Goal: Task Accomplishment & Management: Manage account settings

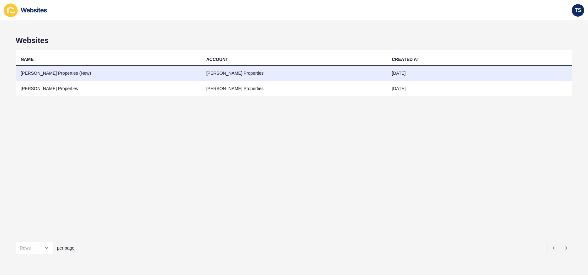
click at [246, 73] on td "Novak Properties" at bounding box center [294, 73] width 186 height 15
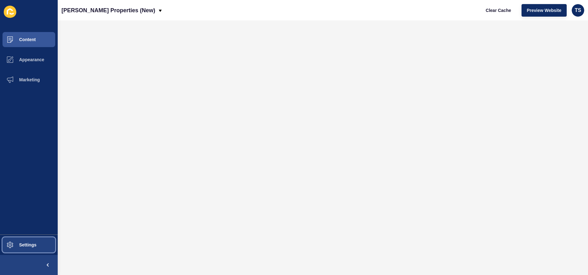
drag, startPoint x: 37, startPoint y: 241, endPoint x: 50, endPoint y: 242, distance: 13.3
click at [37, 241] on button "Settings" at bounding box center [29, 244] width 58 height 20
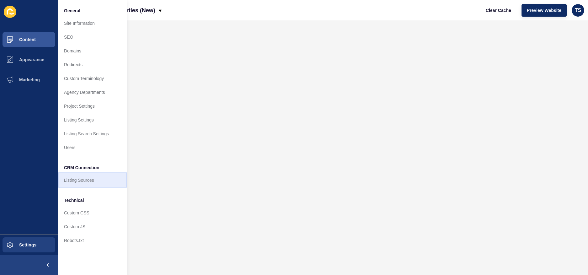
click at [77, 184] on link "Listing Sources" at bounding box center [92, 180] width 69 height 14
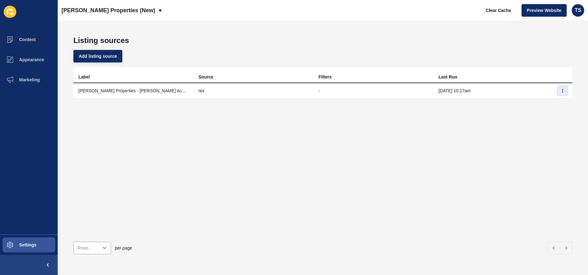
click at [563, 89] on icon "button" at bounding box center [562, 91] width 4 height 4
click at [544, 104] on link "Sync now" at bounding box center [545, 103] width 44 height 14
click at [561, 91] on icon "button" at bounding box center [562, 91] width 4 height 4
click at [538, 105] on link "Sync now" at bounding box center [545, 103] width 44 height 14
click at [562, 90] on icon "button" at bounding box center [562, 91] width 4 height 4
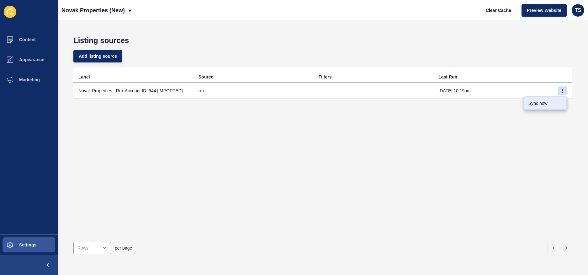
click at [534, 103] on link "Sync now" at bounding box center [545, 103] width 44 height 14
click at [29, 245] on span "Settings" at bounding box center [17, 244] width 37 height 5
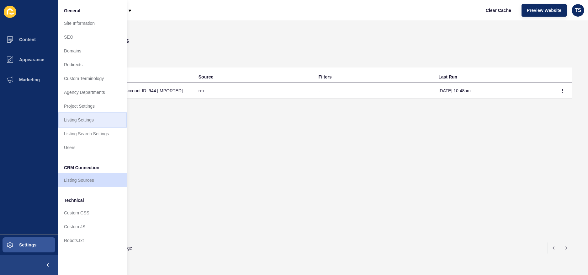
click at [94, 118] on link "Listing Settings" at bounding box center [92, 120] width 69 height 14
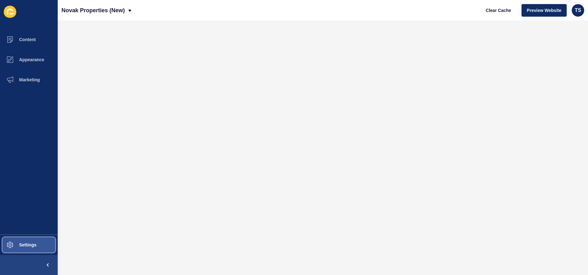
click at [34, 247] on button "Settings" at bounding box center [29, 244] width 58 height 20
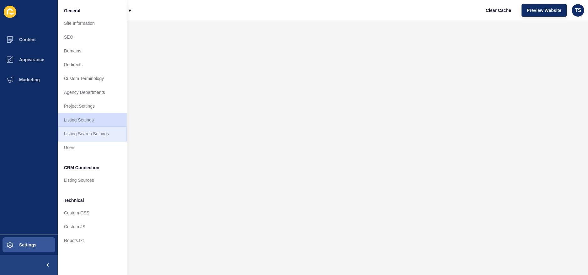
click at [98, 135] on link "Listing Search Settings" at bounding box center [92, 134] width 69 height 14
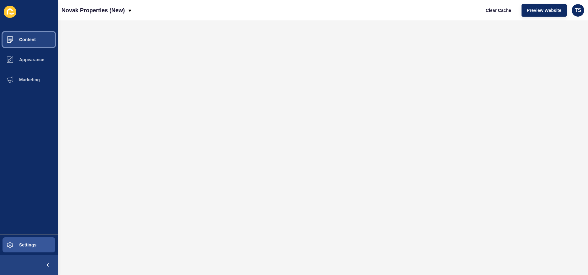
click at [33, 39] on span "Content" at bounding box center [17, 39] width 37 height 5
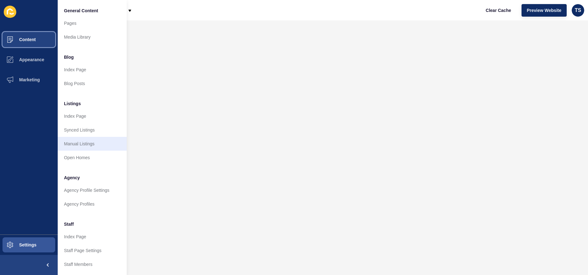
scroll to position [18, 0]
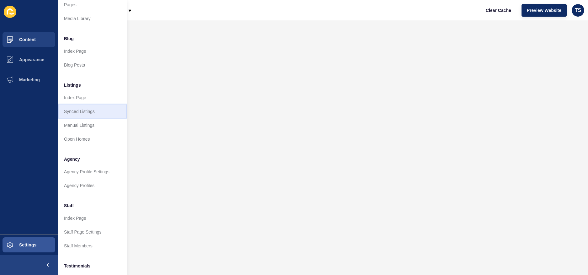
click at [84, 111] on link "Synced Listings" at bounding box center [92, 111] width 69 height 14
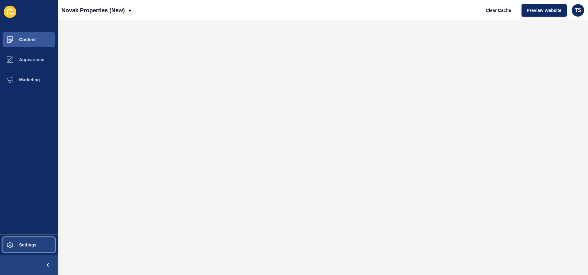
click at [30, 242] on span "Settings" at bounding box center [17, 244] width 37 height 5
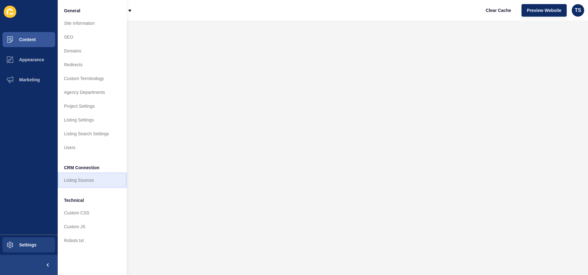
click at [100, 186] on link "Listing Sources" at bounding box center [92, 180] width 69 height 14
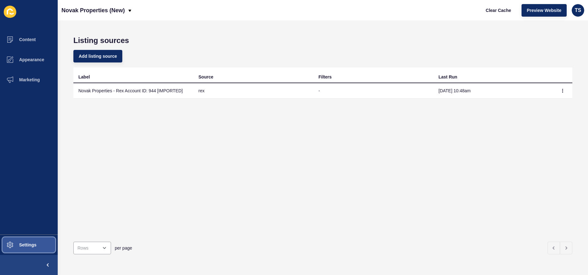
click at [37, 242] on button "Settings" at bounding box center [29, 244] width 58 height 20
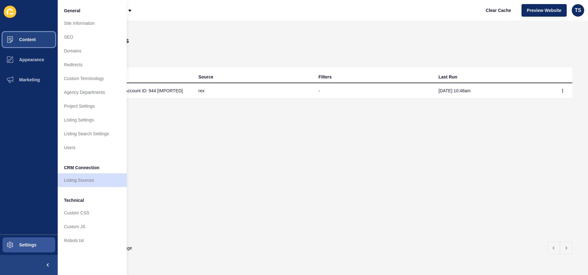
click at [23, 36] on button "Content" at bounding box center [29, 39] width 58 height 20
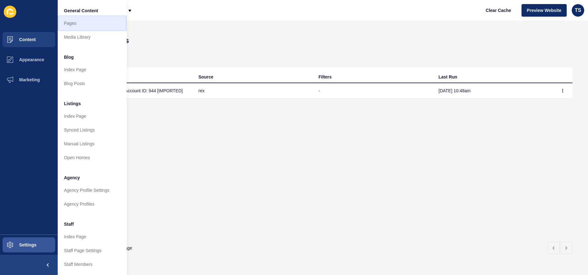
click at [83, 25] on link "Pages" at bounding box center [92, 23] width 69 height 14
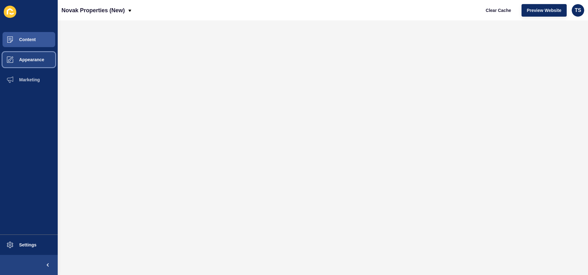
click at [40, 59] on span "Appearance" at bounding box center [21, 59] width 45 height 5
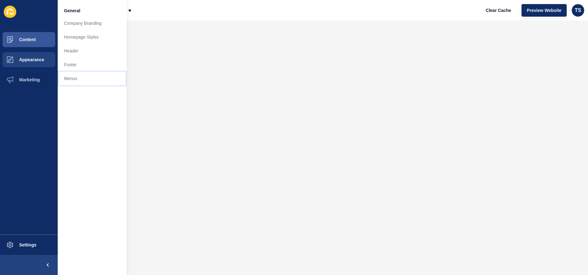
click at [80, 76] on link "Menus" at bounding box center [92, 78] width 69 height 14
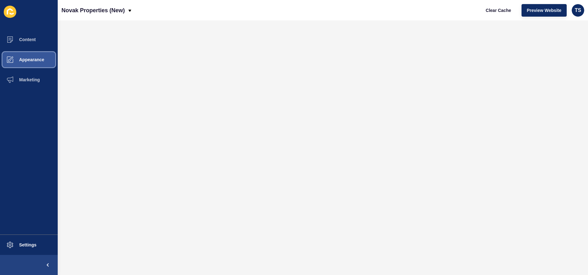
click at [35, 61] on span "Appearance" at bounding box center [21, 59] width 45 height 5
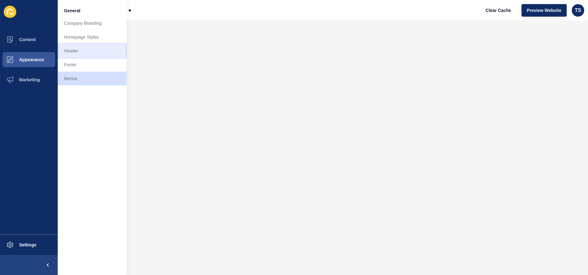
click at [80, 53] on link "Header" at bounding box center [92, 51] width 69 height 14
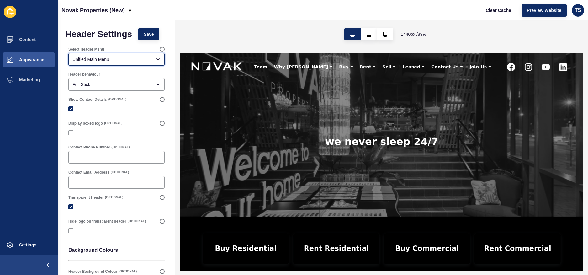
click at [116, 58] on div "Unified Main Menu" at bounding box center [111, 59] width 79 height 6
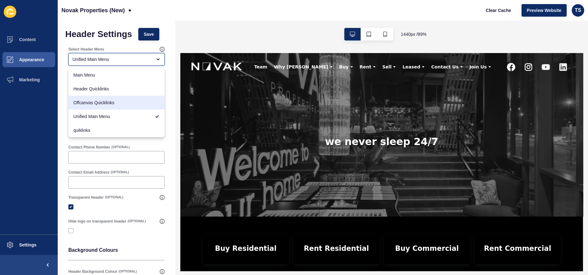
click at [146, 60] on div "Unified Main Menu" at bounding box center [111, 59] width 79 height 6
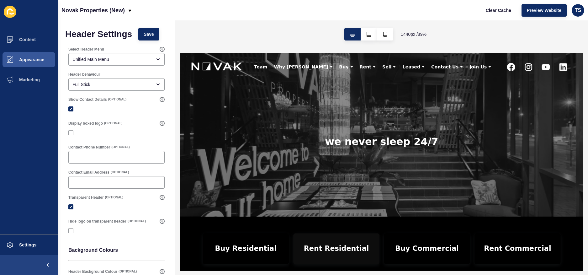
click at [340, 271] on link "Rent Residential" at bounding box center [355, 272] width 97 height 34
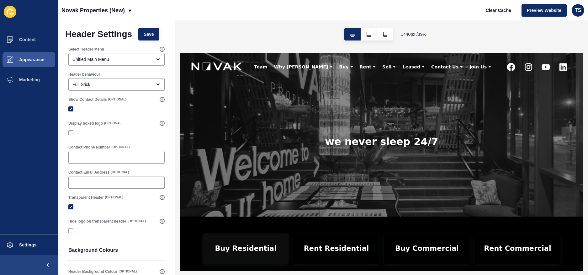
click at [252, 269] on link "Buy Residential" at bounding box center [253, 272] width 97 height 34
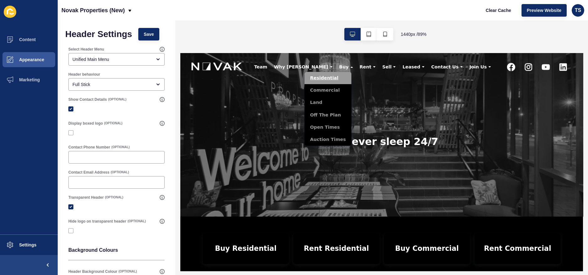
click at [332, 77] on link "Residential" at bounding box center [345, 81] width 53 height 14
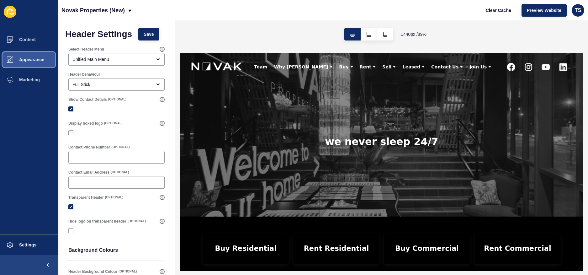
click at [33, 57] on span "Appearance" at bounding box center [21, 59] width 45 height 5
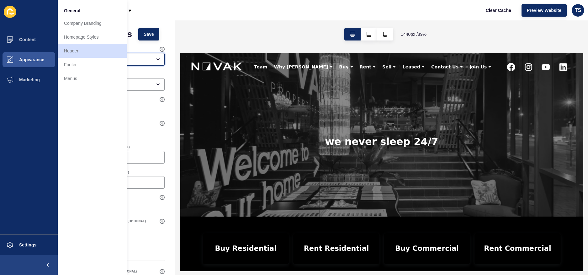
click at [136, 57] on div "Unified Main Menu" at bounding box center [111, 59] width 79 height 6
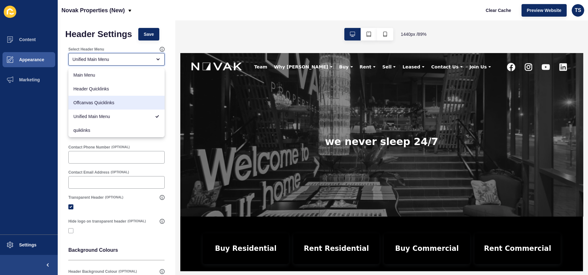
click at [115, 100] on span "Offcanvas Quicklinks" at bounding box center [116, 102] width 86 height 6
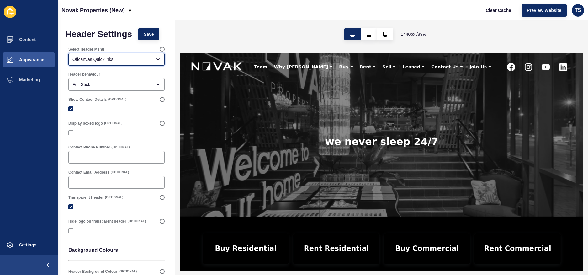
click at [108, 59] on div "Offcanvas Quicklinks" at bounding box center [111, 59] width 79 height 6
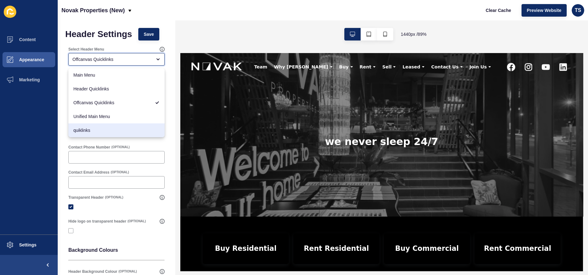
click at [106, 126] on div "quiklinks" at bounding box center [116, 130] width 96 height 14
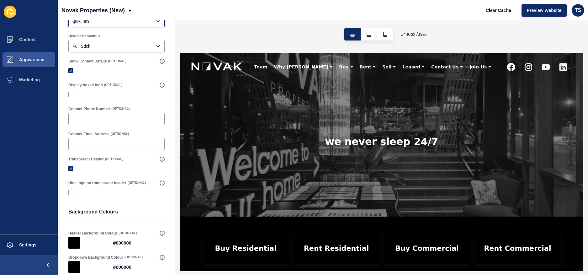
scroll to position [30, 0]
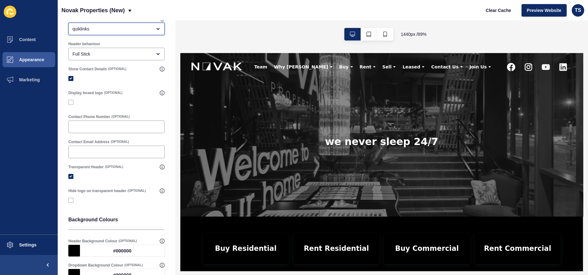
click at [105, 29] on div "quiklinks" at bounding box center [111, 29] width 79 height 6
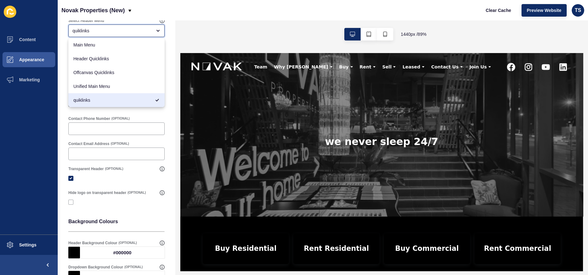
scroll to position [30, 0]
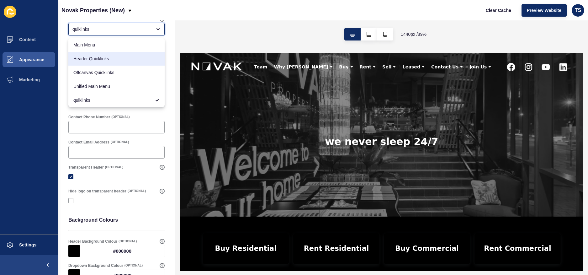
click at [108, 63] on div "Header Quicklinks" at bounding box center [116, 59] width 96 height 14
type input "Header Quicklinks"
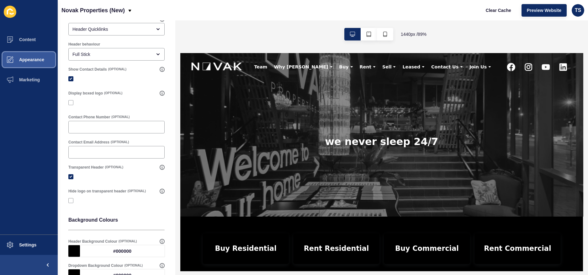
click at [22, 60] on span "Appearance" at bounding box center [21, 59] width 45 height 5
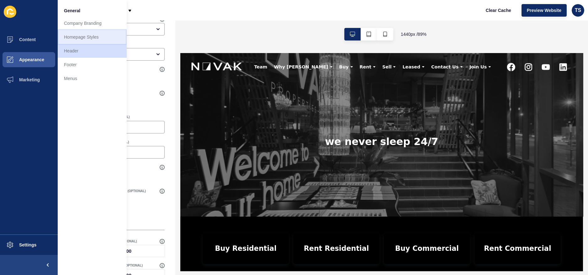
click at [92, 34] on link "Homepage Styles" at bounding box center [92, 37] width 69 height 14
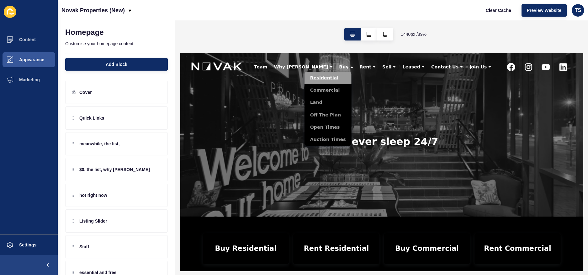
click at [329, 78] on link "Residential" at bounding box center [345, 81] width 53 height 14
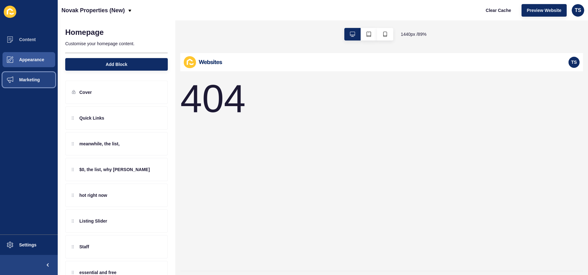
click at [33, 79] on span "Marketing" at bounding box center [19, 79] width 41 height 5
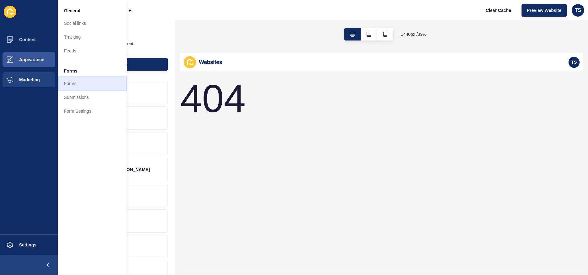
click at [95, 82] on link "Forms" at bounding box center [92, 83] width 69 height 14
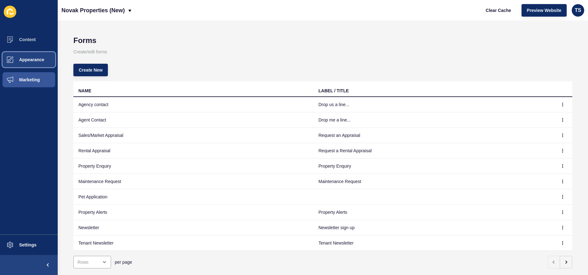
click at [34, 57] on span "Appearance" at bounding box center [21, 59] width 45 height 5
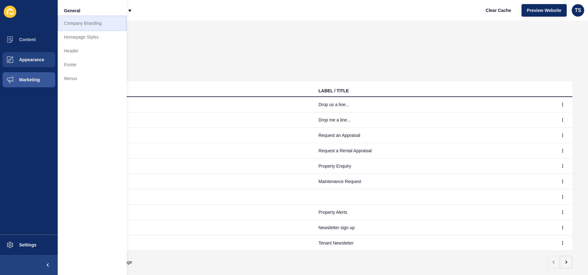
click at [79, 25] on link "Company Branding" at bounding box center [92, 23] width 69 height 14
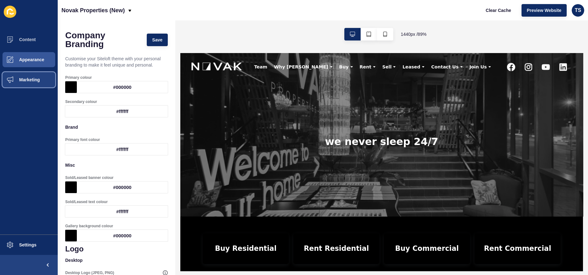
click at [35, 79] on span "Marketing" at bounding box center [19, 79] width 41 height 5
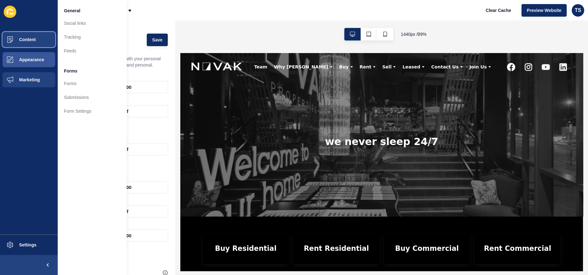
click at [23, 37] on span "Content" at bounding box center [17, 39] width 37 height 5
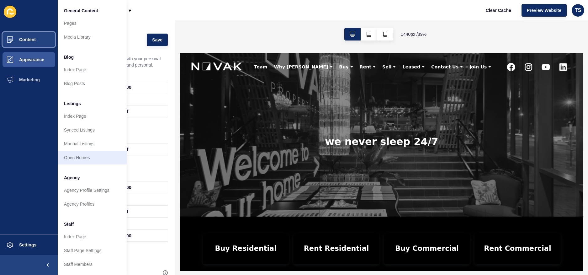
scroll to position [4, 0]
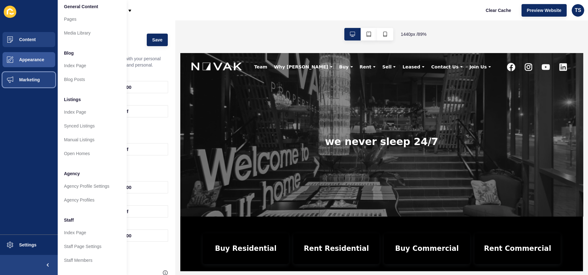
click at [25, 80] on span "Marketing" at bounding box center [19, 79] width 41 height 5
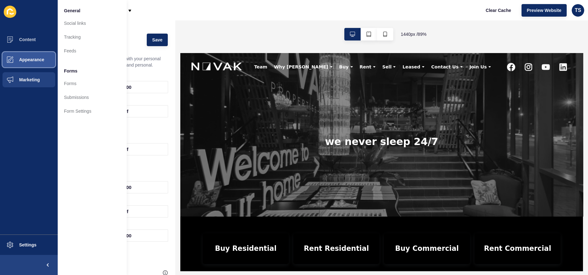
click at [37, 60] on span "Appearance" at bounding box center [21, 59] width 45 height 5
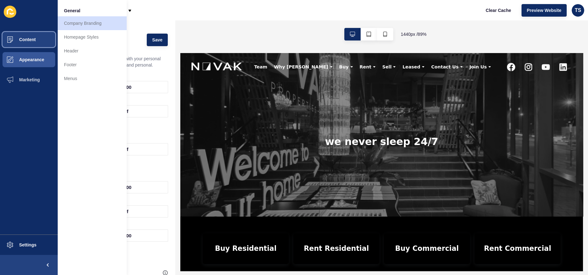
click at [36, 45] on button "Content" at bounding box center [29, 39] width 58 height 20
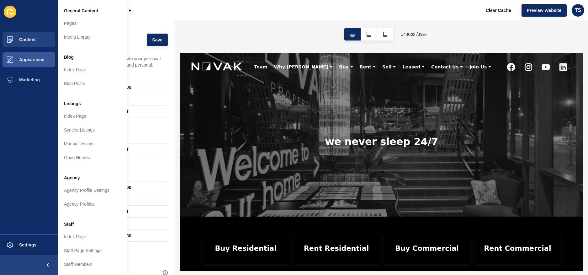
click at [14, 13] on icon at bounding box center [10, 12] width 13 height 12
click at [34, 245] on span "Settings" at bounding box center [17, 244] width 37 height 5
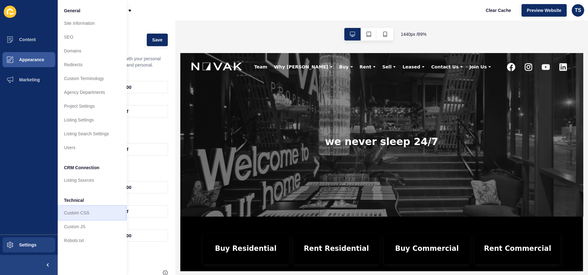
click at [82, 213] on link "Custom CSS" at bounding box center [92, 213] width 69 height 14
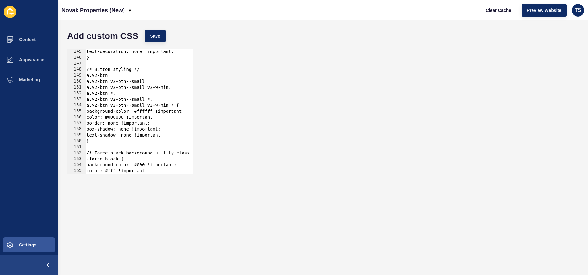
scroll to position [906, 0]
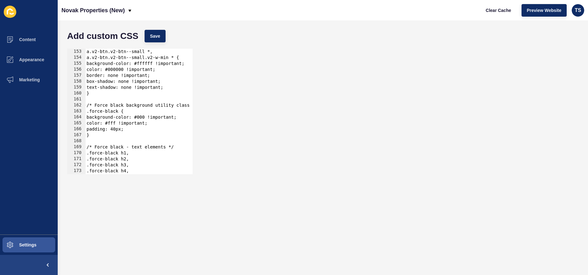
click at [491, 24] on div "Add custom CSS Save 153 154 155 156 157 158 159 160 161 162 163 164 165 166 167…" at bounding box center [323, 147] width 530 height 254
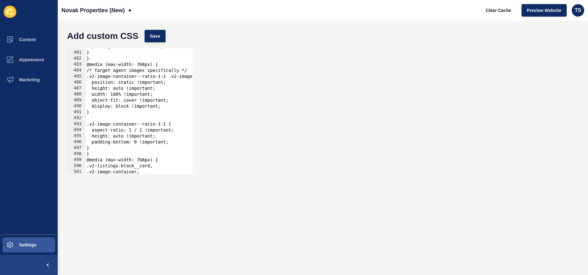
scroll to position [2861, 0]
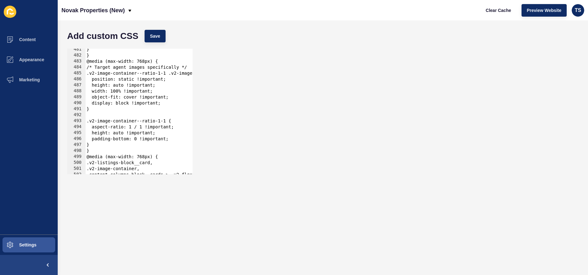
type textarea "}"
click at [148, 148] on div "} } @media (max-width: 768px) { /* Target agent images specifically */ .v2-imag…" at bounding box center [226, 114] width 282 height 137
click at [230, 149] on div "} 481 482 483 484 485 486 487 488 489 490 491 492 493 494 495 496 497 498 499 5…" at bounding box center [323, 111] width 518 height 132
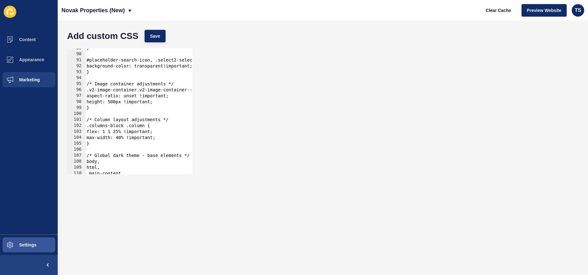
scroll to position [466, 0]
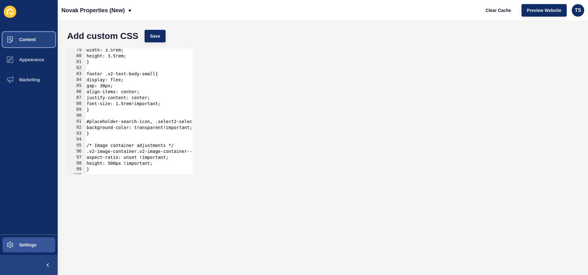
click at [29, 42] on button "Content" at bounding box center [29, 39] width 58 height 20
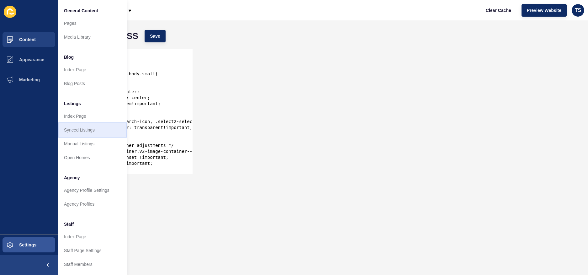
click at [97, 130] on link "Synced Listings" at bounding box center [92, 130] width 69 height 14
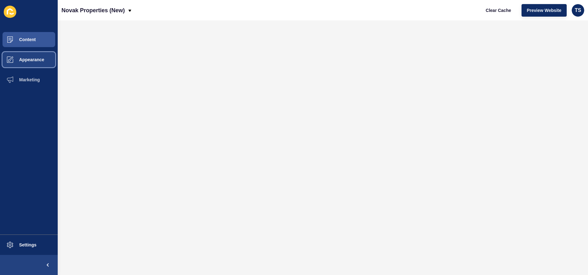
click at [35, 58] on span "Appearance" at bounding box center [21, 59] width 45 height 5
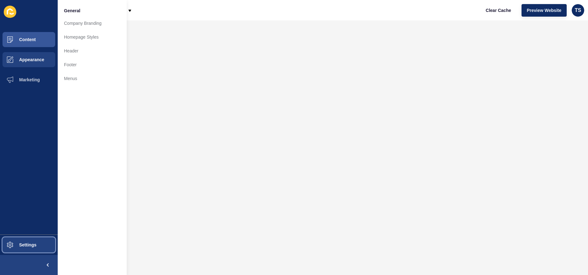
click at [27, 241] on button "Settings" at bounding box center [29, 244] width 58 height 20
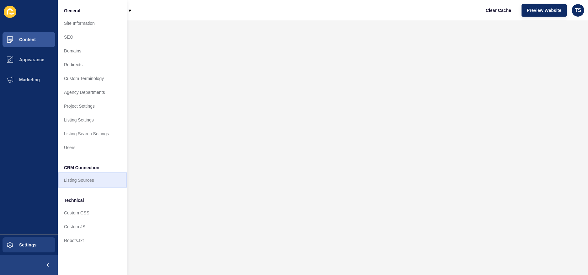
click at [97, 185] on link "Listing Sources" at bounding box center [92, 180] width 69 height 14
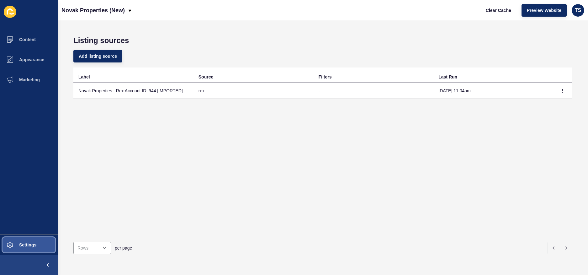
click at [37, 243] on button "Settings" at bounding box center [29, 244] width 58 height 20
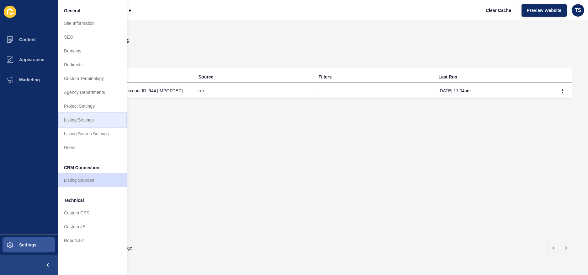
click at [100, 120] on link "Listing Settings" at bounding box center [92, 120] width 69 height 14
